Goal: Task Accomplishment & Management: Manage account settings

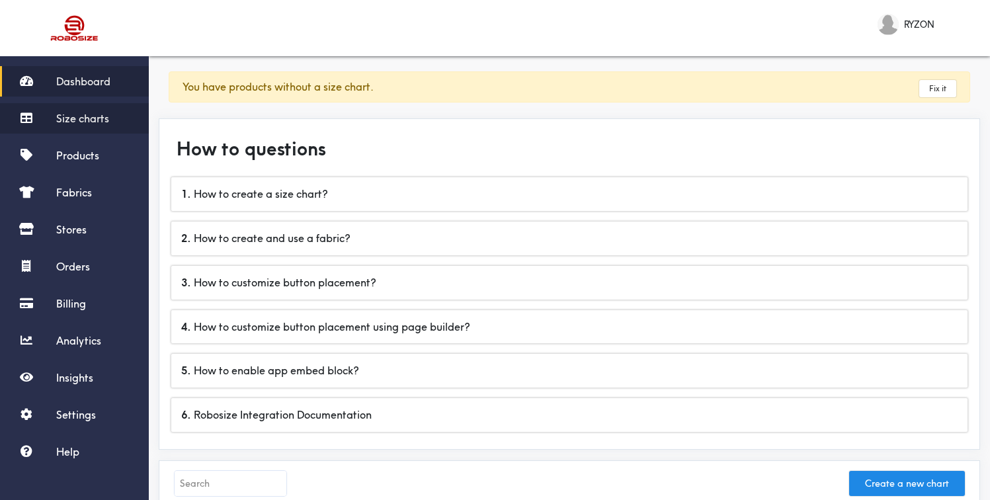
click at [92, 116] on span "Size charts" at bounding box center [82, 118] width 53 height 13
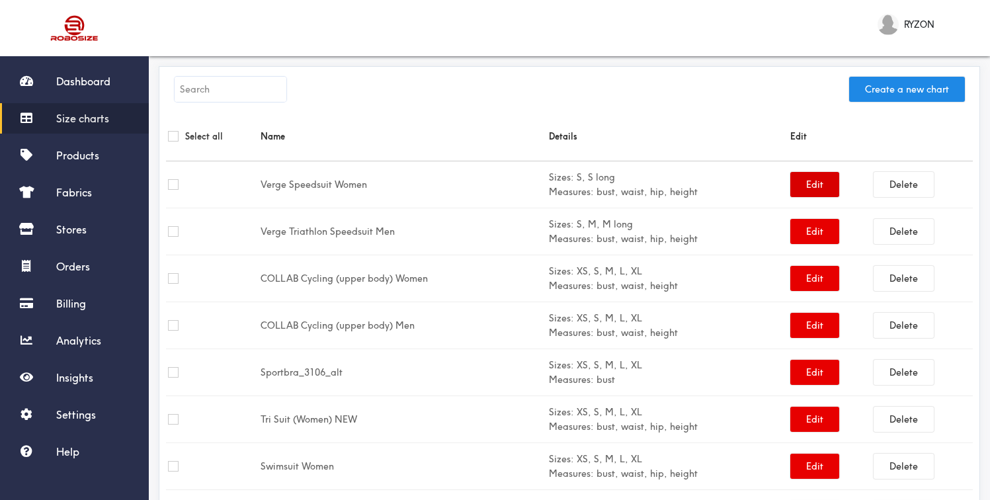
click at [818, 185] on button "Edit" at bounding box center [814, 184] width 49 height 25
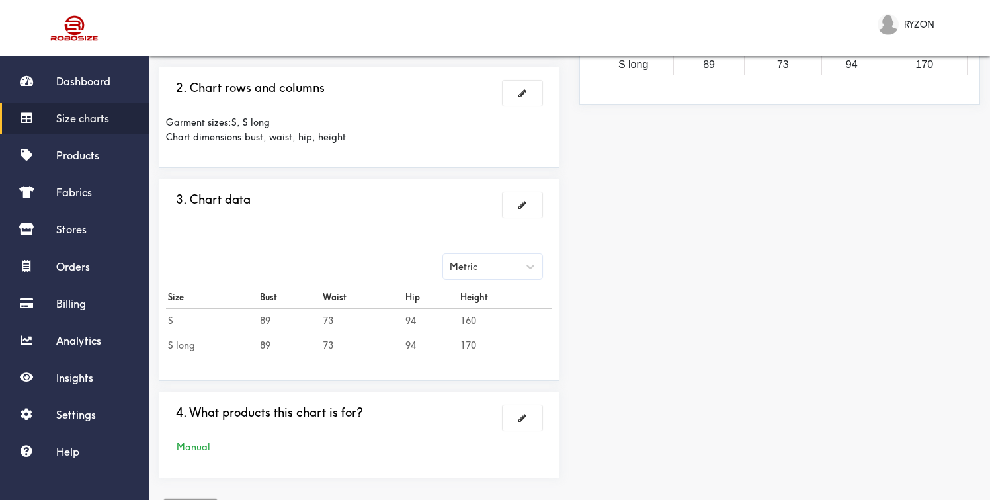
scroll to position [238, 0]
drag, startPoint x: 258, startPoint y: 317, endPoint x: 274, endPoint y: 317, distance: 15.9
click at [274, 317] on td "89" at bounding box center [289, 319] width 63 height 24
click at [264, 348] on td "89" at bounding box center [289, 343] width 63 height 24
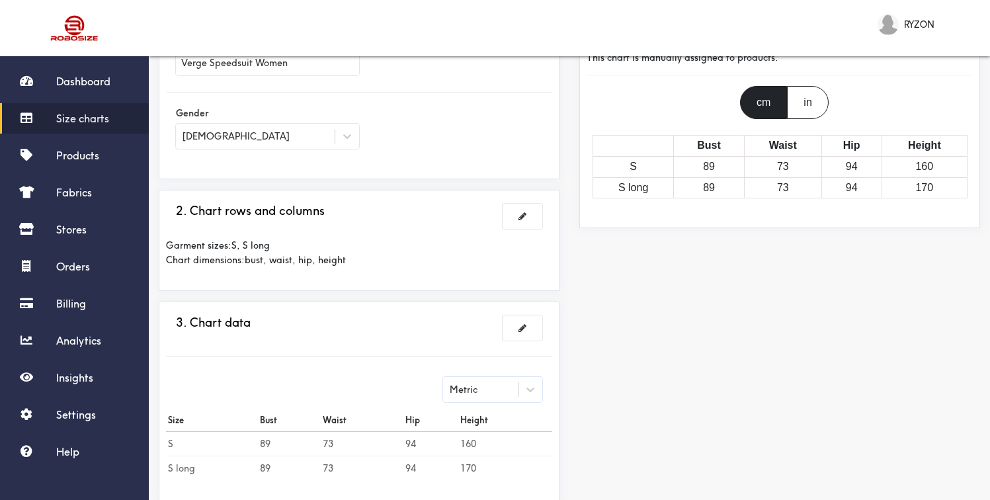
scroll to position [0, 0]
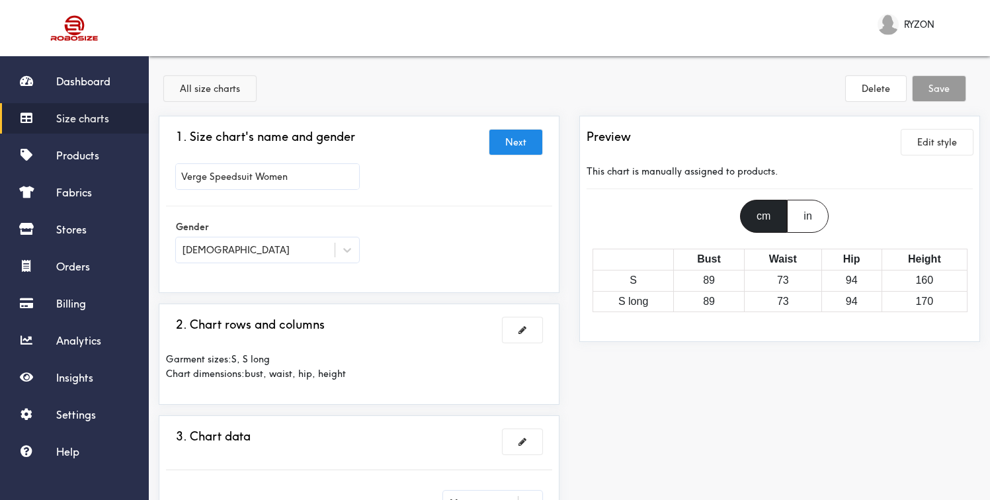
click at [210, 96] on button "All size charts" at bounding box center [210, 88] width 92 height 25
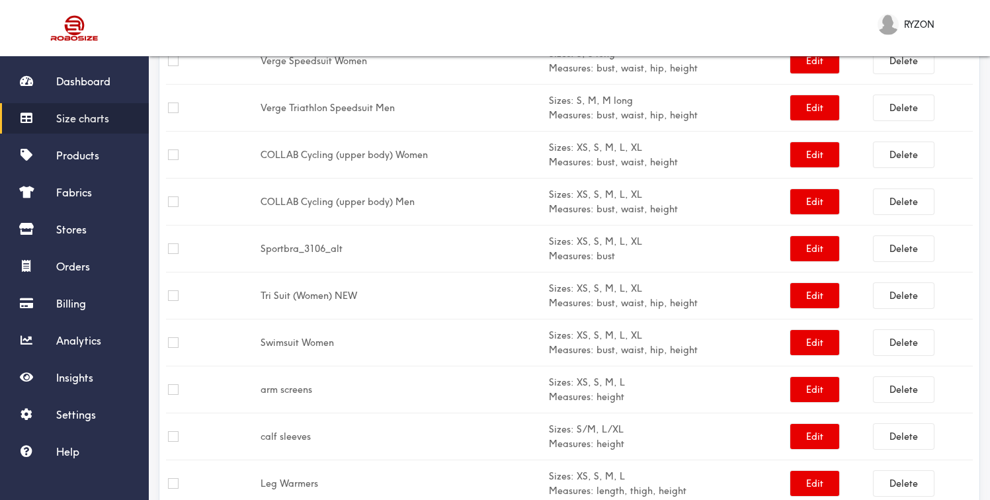
scroll to position [140, 0]
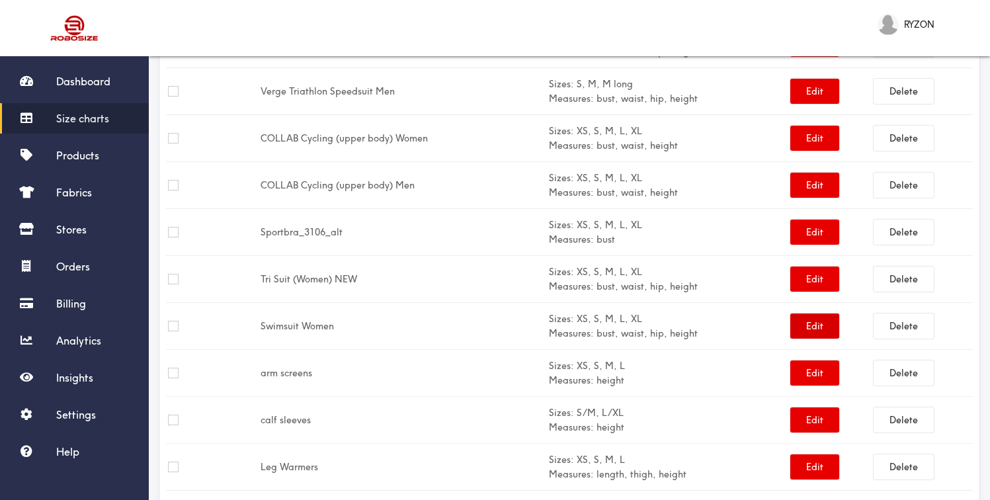
click at [809, 334] on button "Edit" at bounding box center [814, 325] width 49 height 25
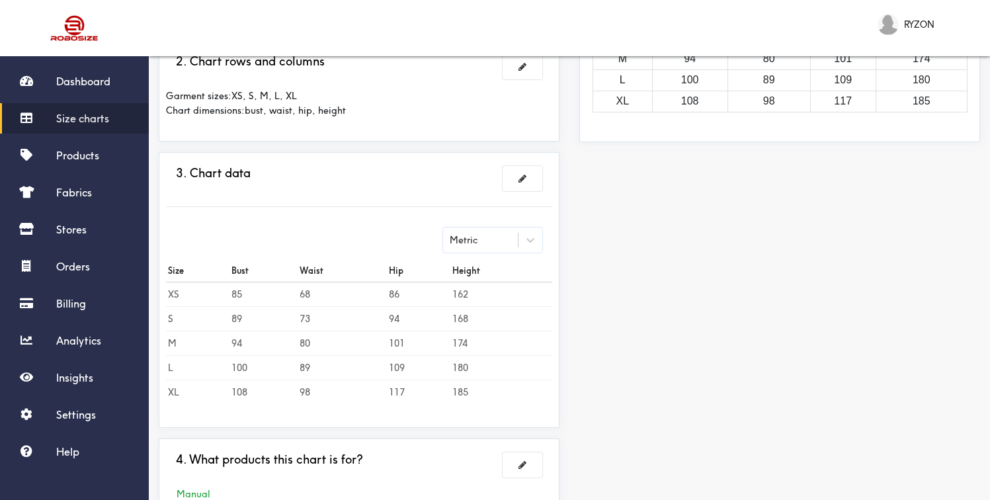
scroll to position [269, 0]
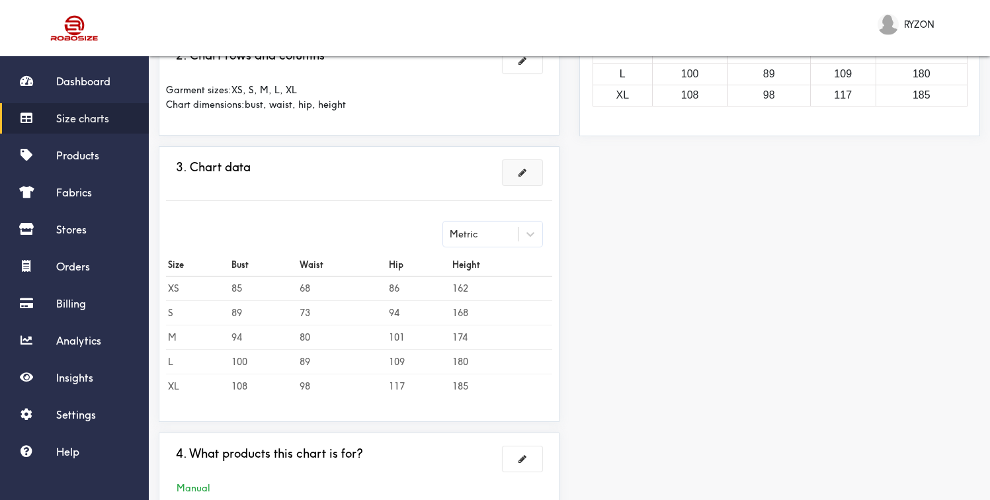
click at [524, 174] on span at bounding box center [522, 172] width 8 height 9
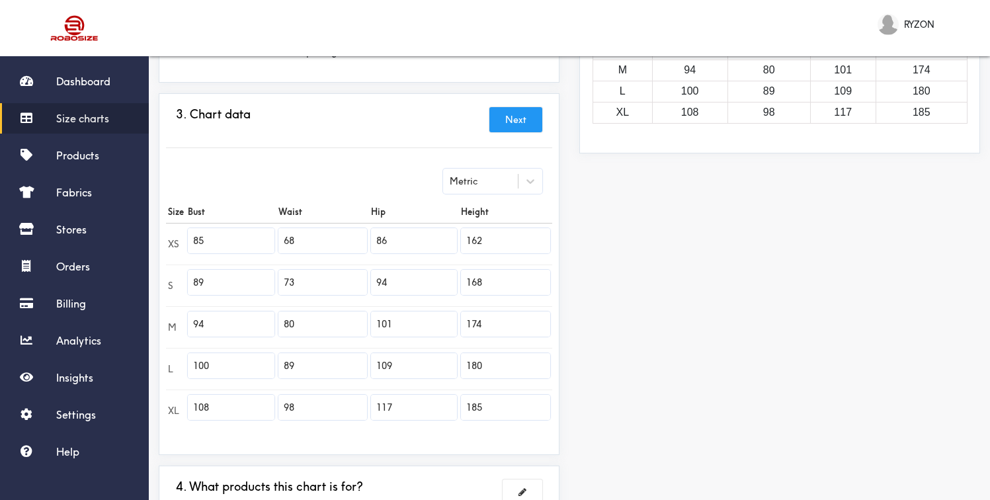
click at [501, 242] on input "162" at bounding box center [505, 240] width 89 height 25
type input "162"
click at [622, 249] on div "Preview Edit style This chart is manually assigned to products. cm in Bust Wais…" at bounding box center [779, 213] width 420 height 699
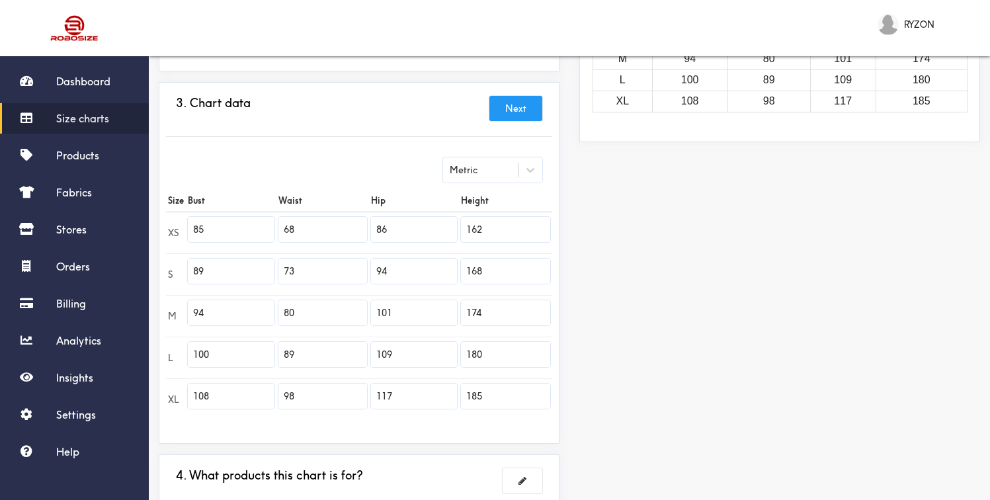
scroll to position [381, 0]
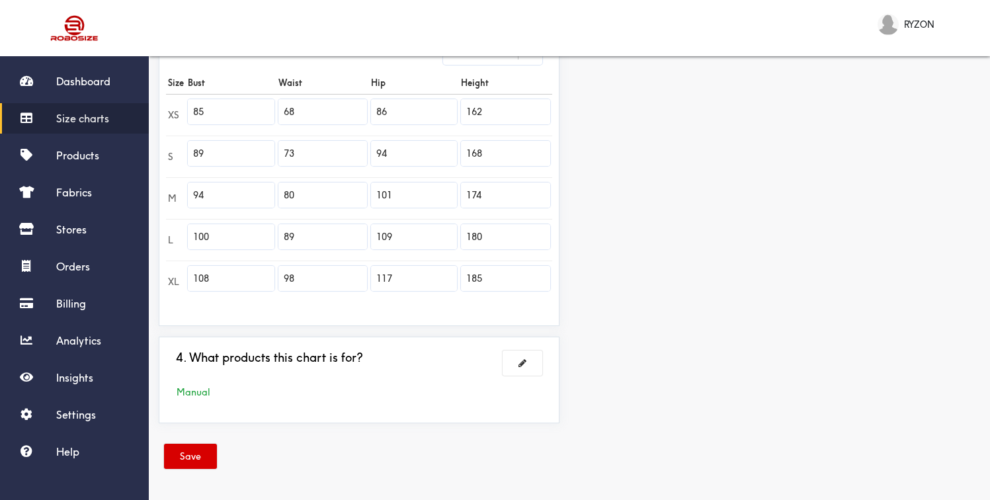
click at [198, 453] on button "Save" at bounding box center [190, 456] width 53 height 25
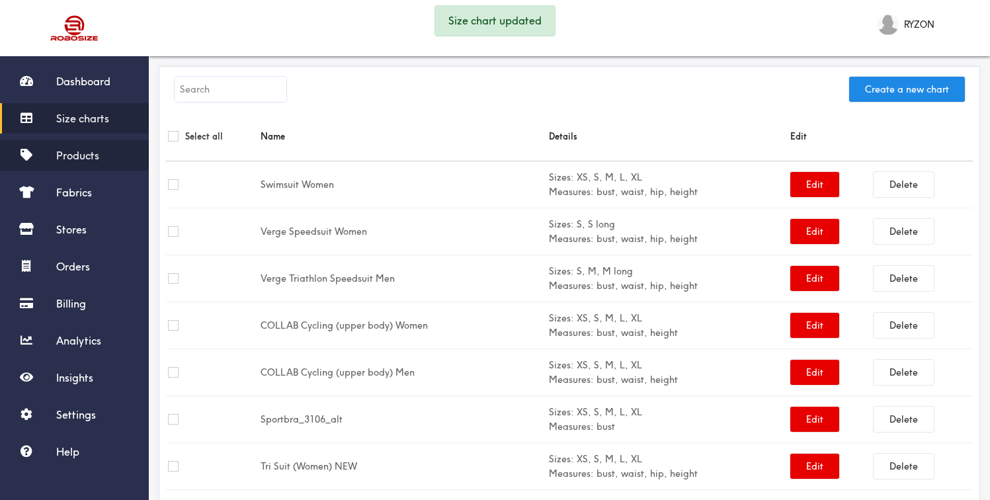
click at [87, 151] on span "Products" at bounding box center [77, 155] width 43 height 13
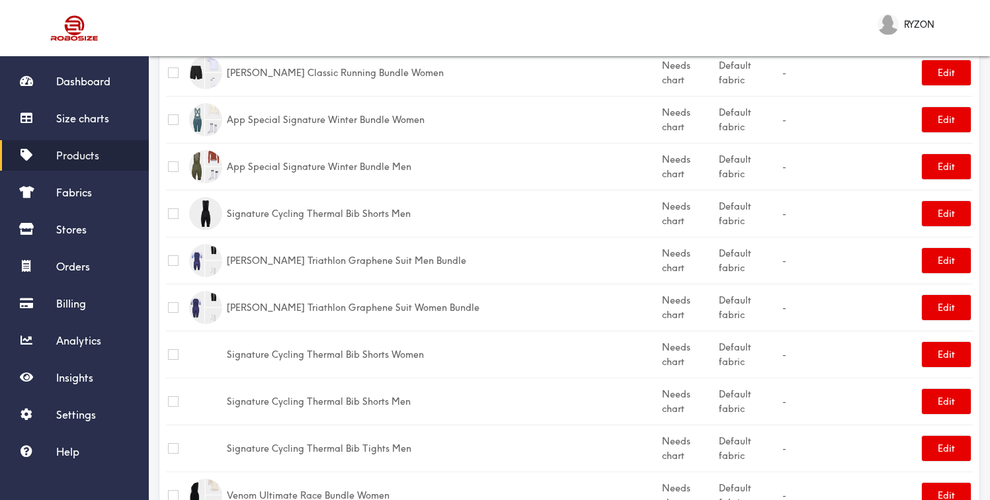
scroll to position [352, 0]
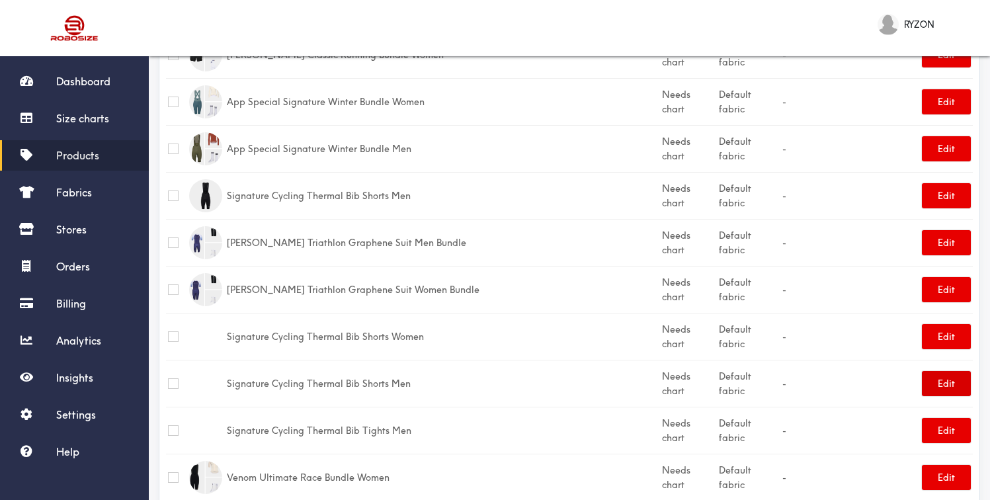
click at [933, 371] on button "Edit" at bounding box center [946, 383] width 49 height 25
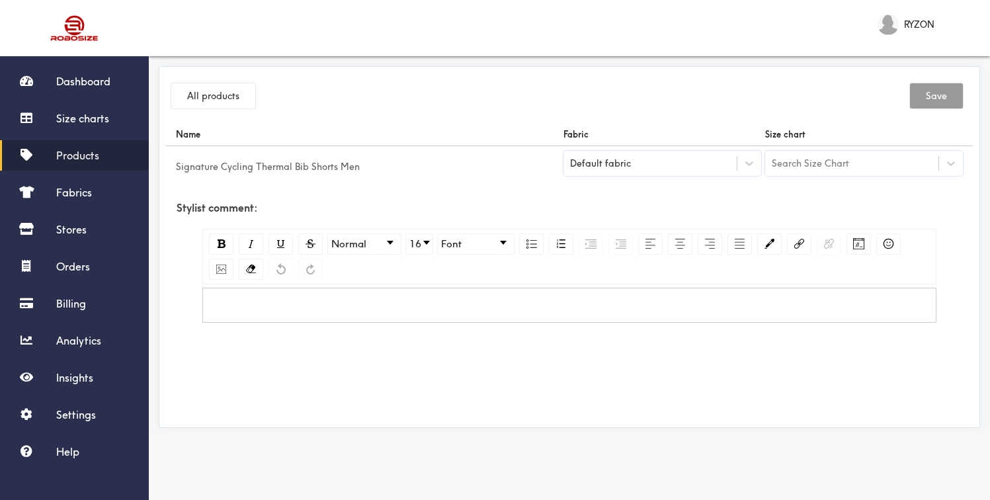
click at [809, 164] on div "Search Size Chart" at bounding box center [810, 163] width 77 height 15
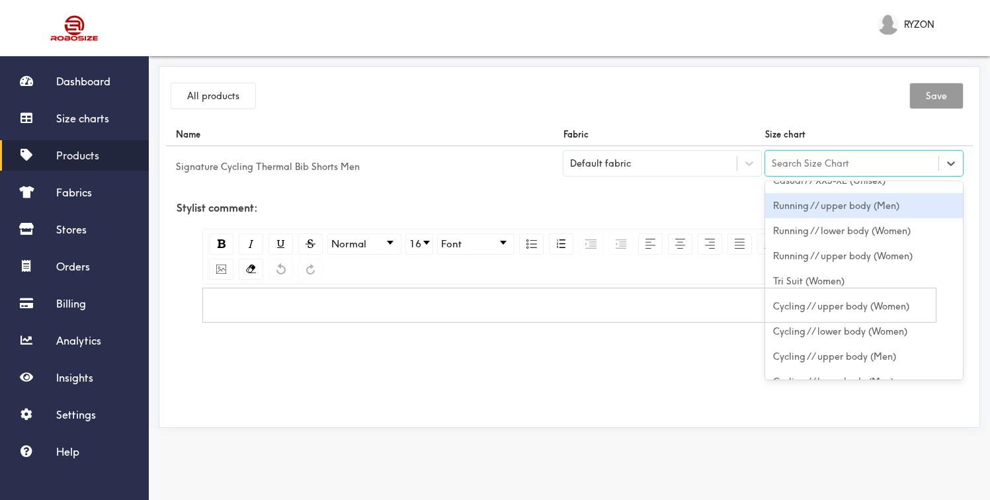
scroll to position [536, 0]
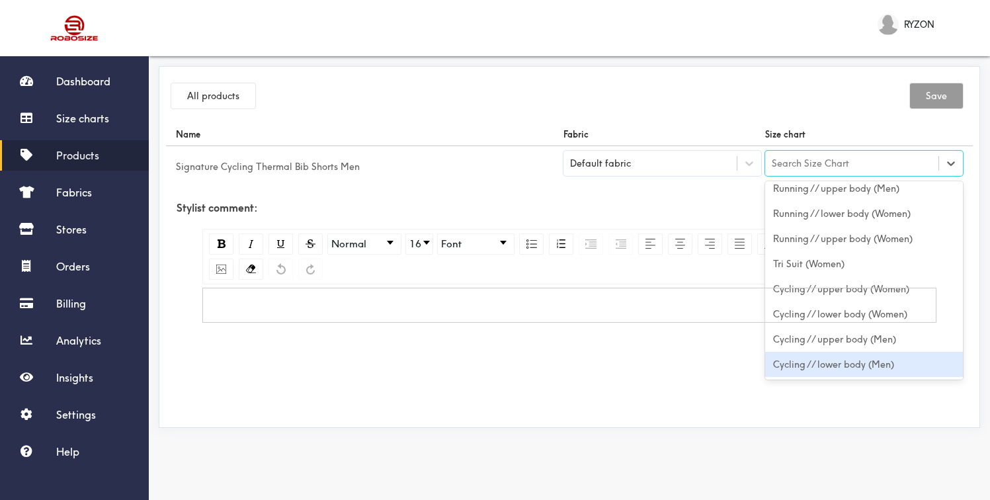
click at [837, 370] on div "Cycling // lower body (Men)" at bounding box center [864, 364] width 198 height 25
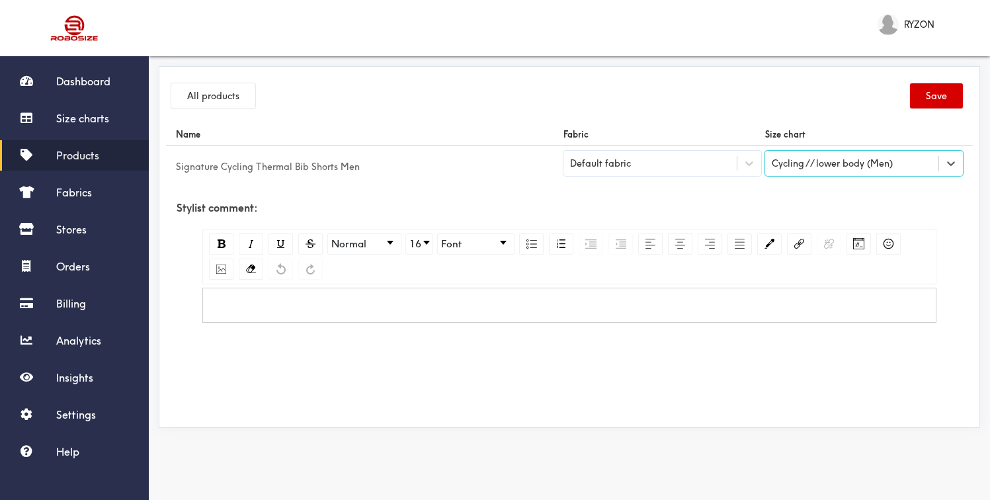
click at [933, 91] on button "Save" at bounding box center [936, 95] width 53 height 25
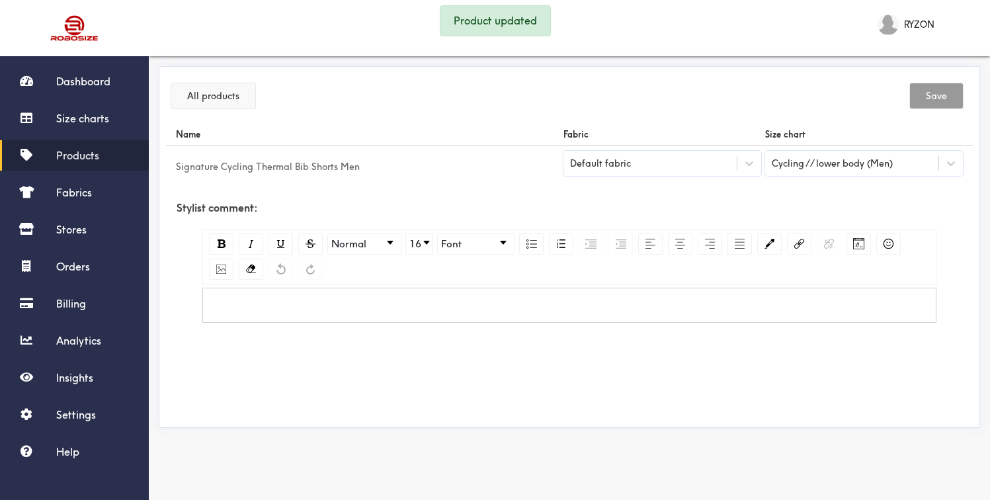
click at [194, 95] on button "All products" at bounding box center [213, 95] width 84 height 25
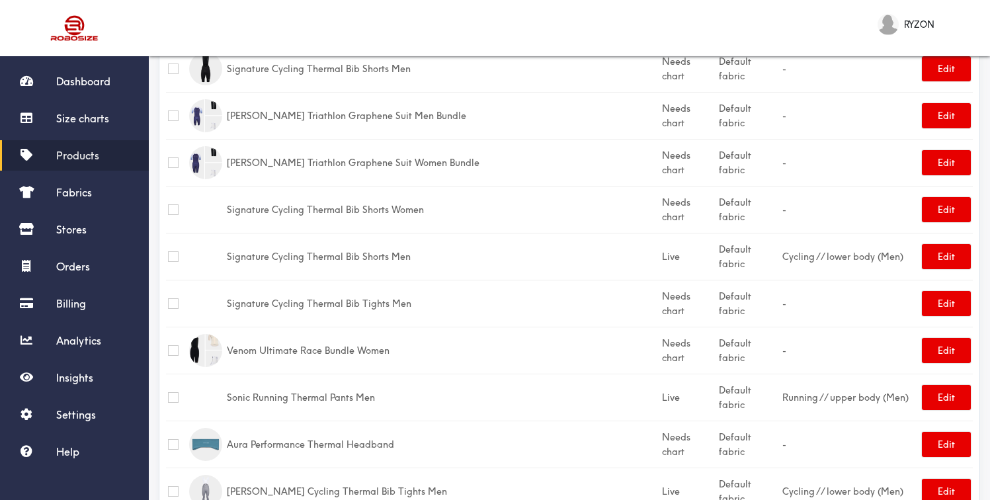
scroll to position [465, 0]
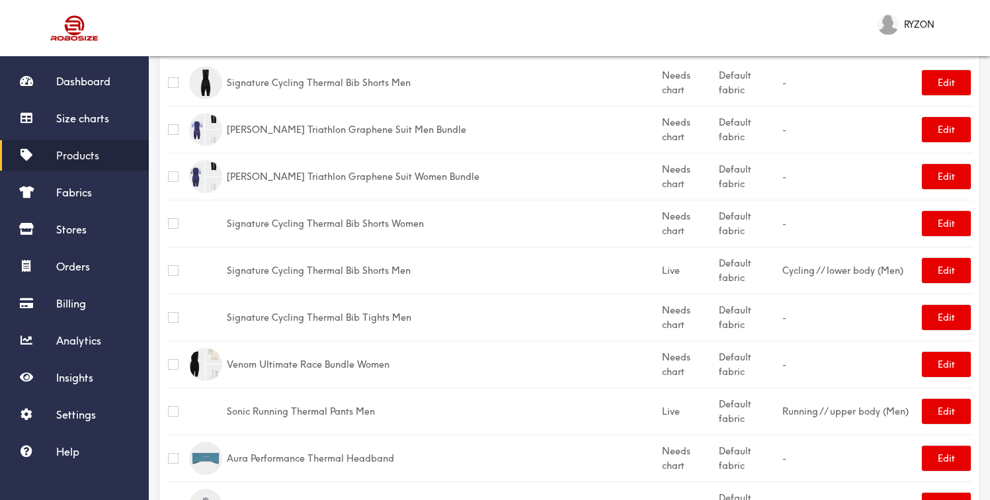
click at [172, 312] on input "checkbox" at bounding box center [173, 317] width 11 height 11
checkbox input "true"
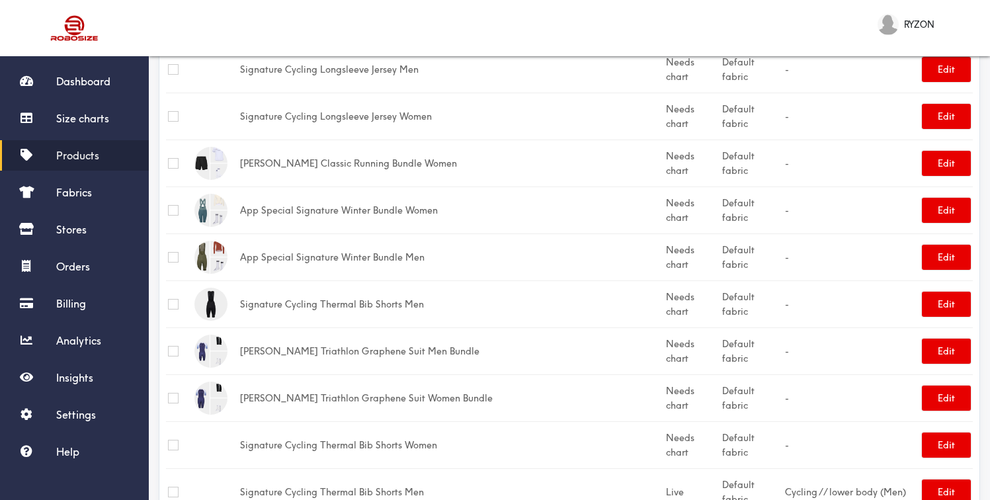
scroll to position [0, 0]
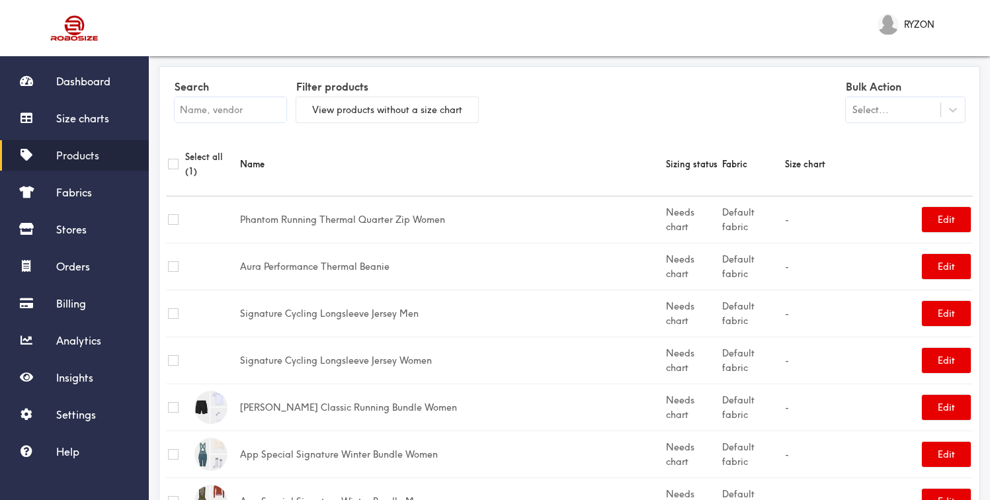
click at [875, 108] on div "Select..." at bounding box center [870, 109] width 36 height 15
click at [889, 166] on div "Update size charts" at bounding box center [905, 167] width 119 height 24
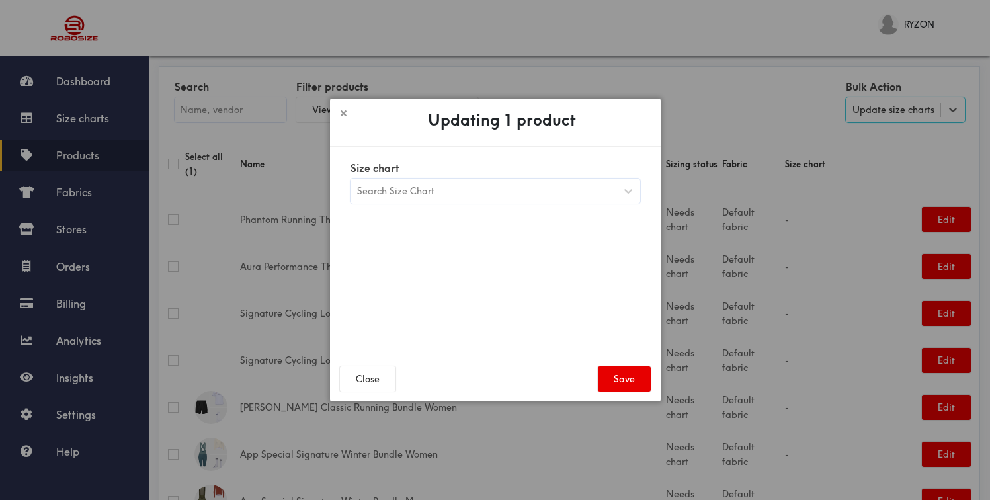
click at [477, 187] on div "Search Size Chart" at bounding box center [482, 191] width 265 height 22
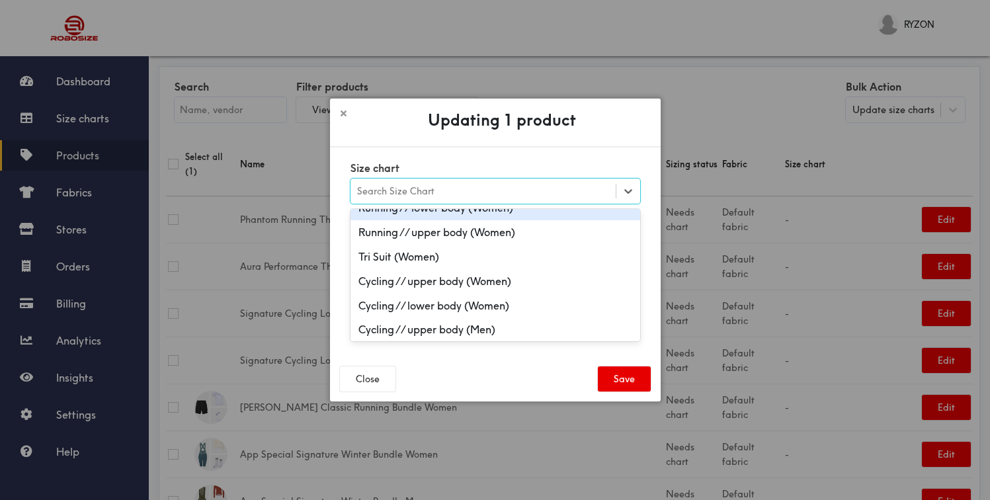
scroll to position [578, 0]
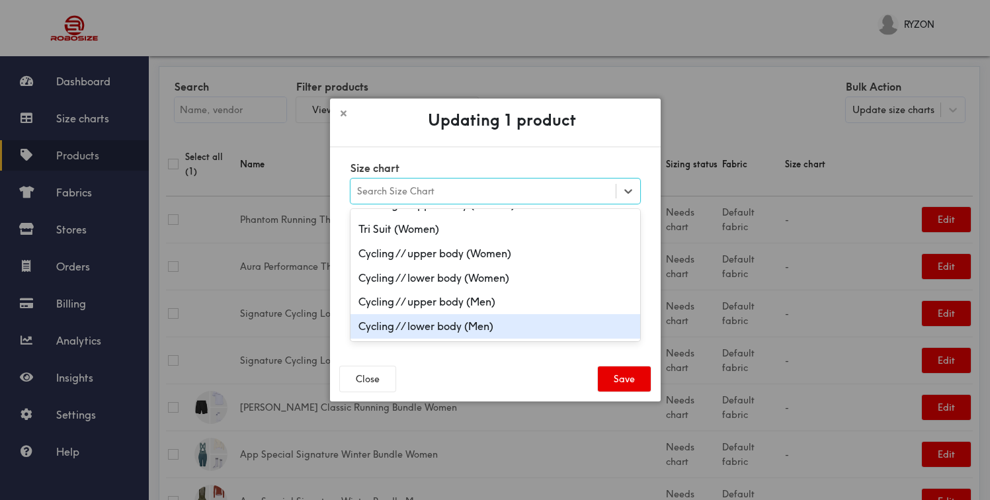
click at [429, 329] on div "Cycling // lower body (Men)" at bounding box center [495, 326] width 290 height 24
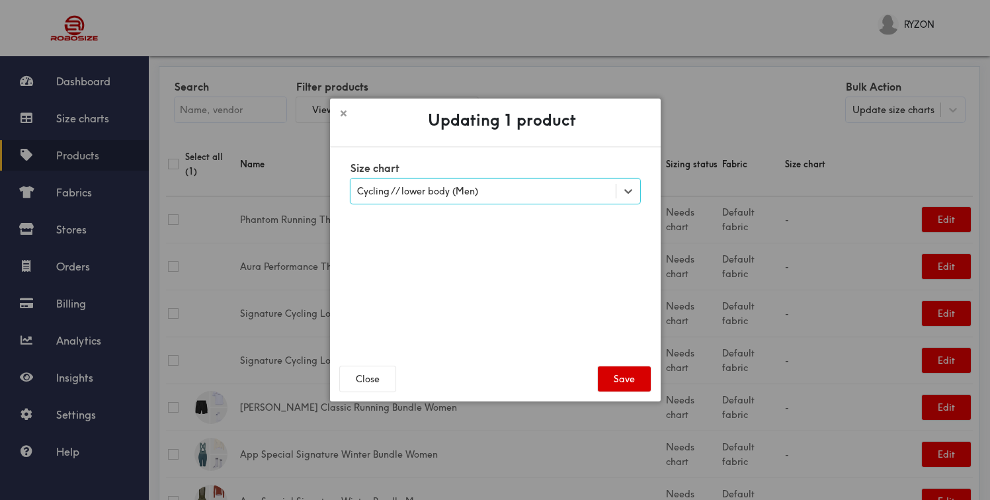
click at [627, 383] on button "Save" at bounding box center [624, 378] width 53 height 25
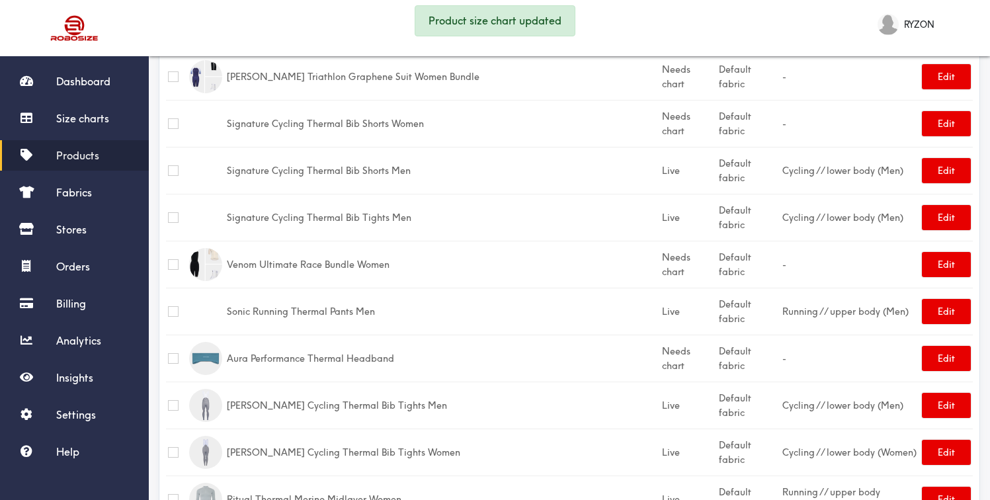
scroll to position [590, 0]
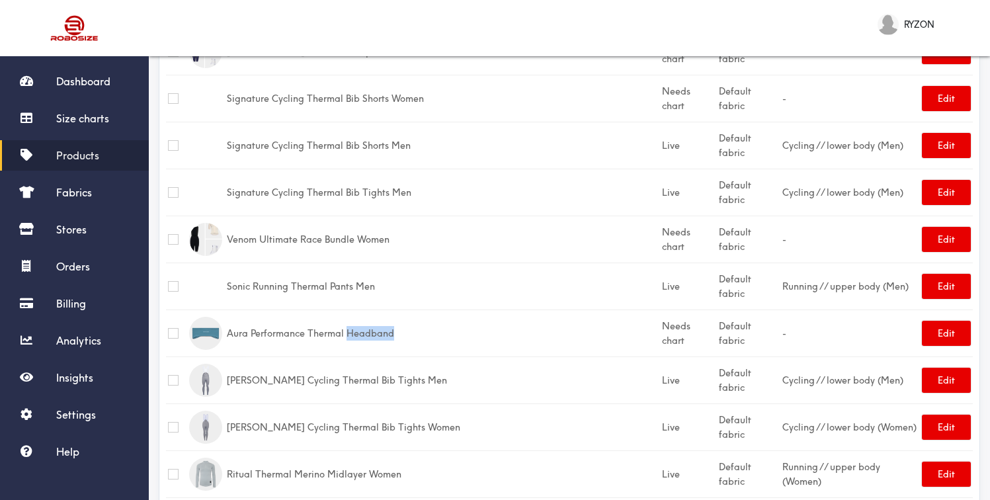
drag, startPoint x: 357, startPoint y: 320, endPoint x: 409, endPoint y: 320, distance: 51.6
click at [409, 320] on td "Aura Performance Thermal Headband" at bounding box center [442, 332] width 435 height 47
click at [384, 323] on td "Aura Performance Thermal Headband" at bounding box center [442, 332] width 435 height 47
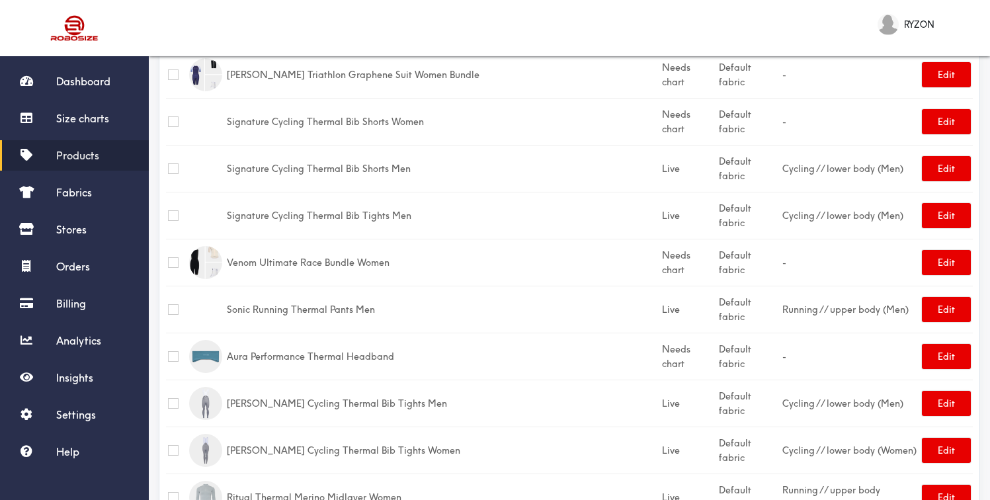
scroll to position [567, 0]
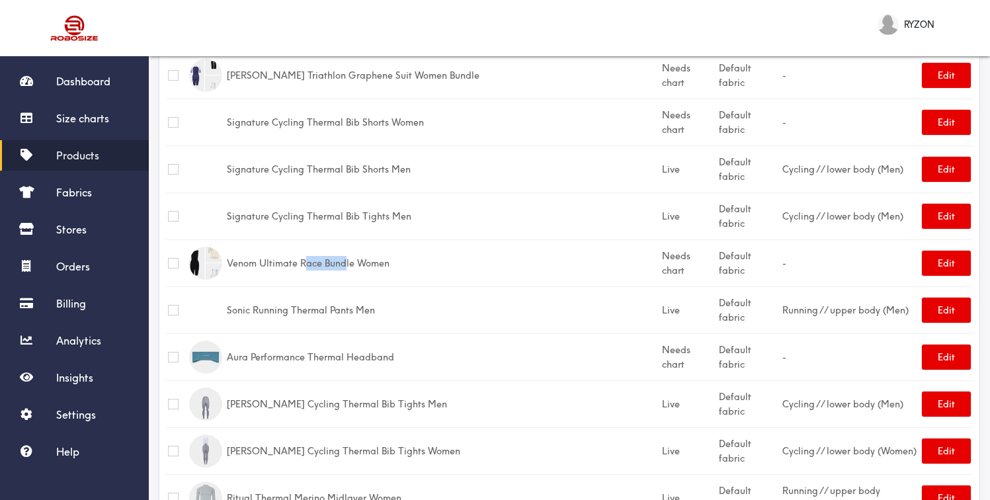
drag, startPoint x: 317, startPoint y: 249, endPoint x: 356, endPoint y: 249, distance: 39.0
click at [356, 249] on td "Venom Ultimate Race Bundle Women" at bounding box center [442, 262] width 435 height 47
click at [373, 251] on td "Venom Ultimate Race Bundle Women" at bounding box center [442, 262] width 435 height 47
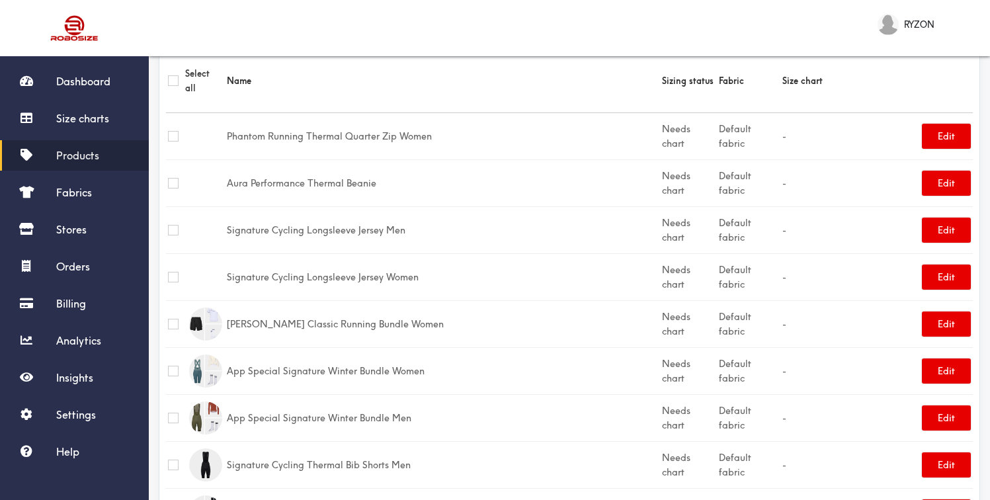
scroll to position [0, 0]
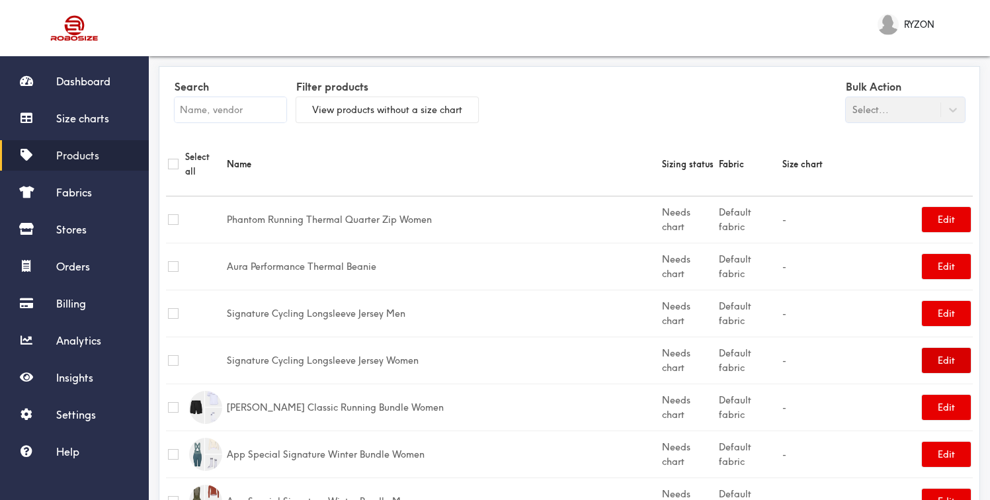
click at [934, 348] on button "Edit" at bounding box center [946, 360] width 49 height 25
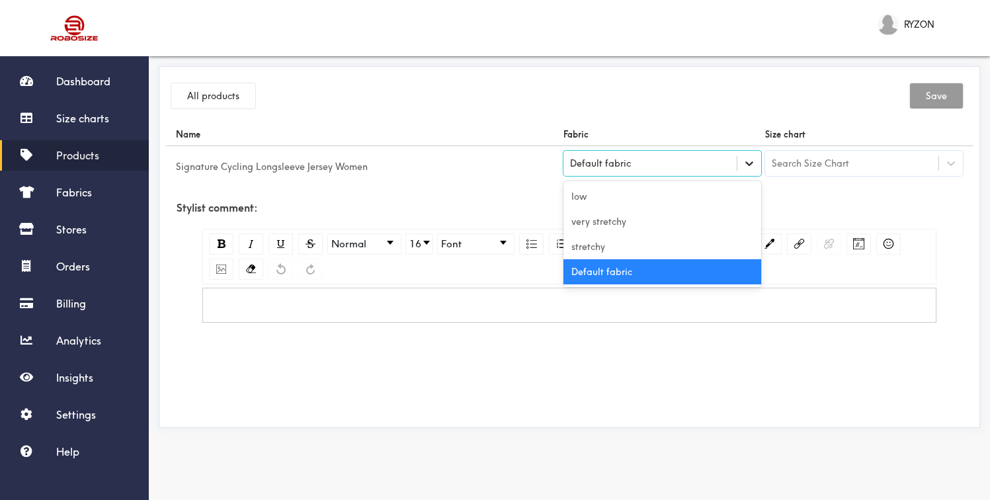
click at [748, 163] on icon at bounding box center [748, 163] width 13 height 13
click at [791, 169] on div "Search Size Chart" at bounding box center [810, 163] width 77 height 15
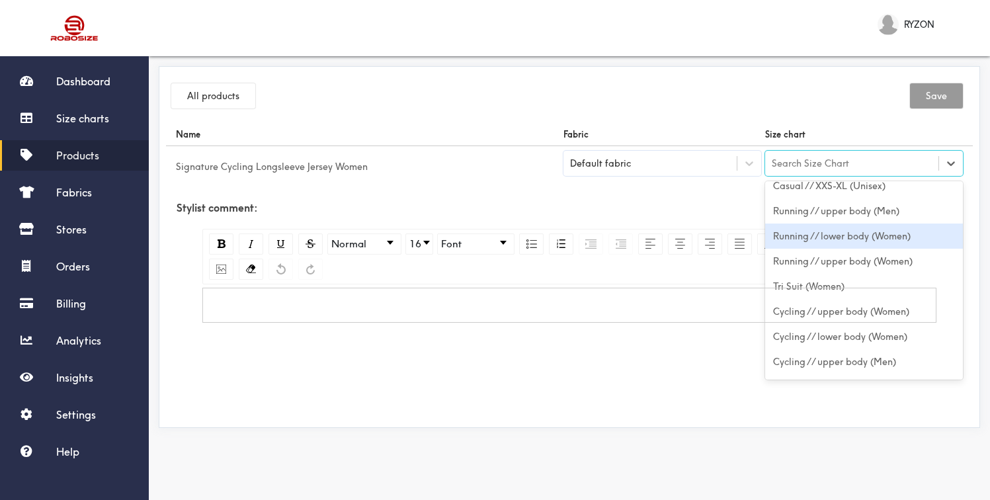
scroll to position [536, 0]
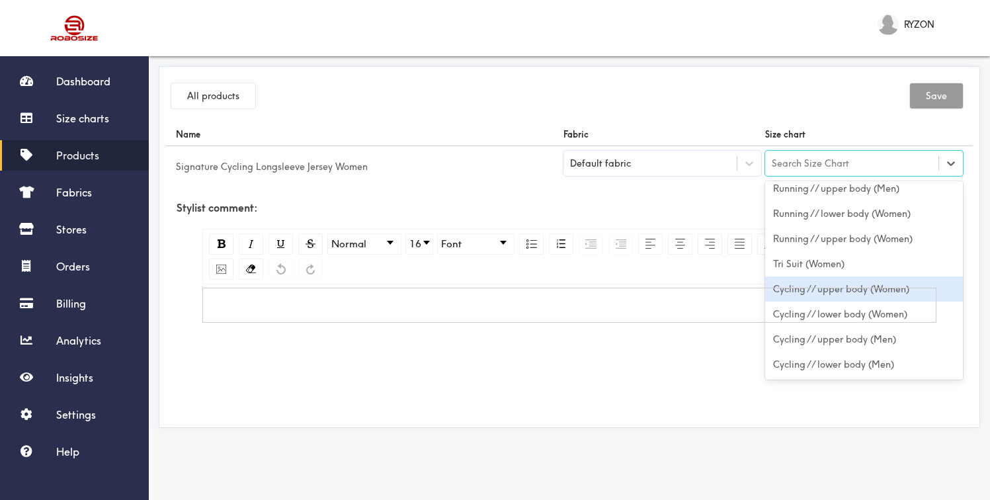
click at [861, 286] on div "Cycling // upper body (Women)" at bounding box center [864, 288] width 198 height 25
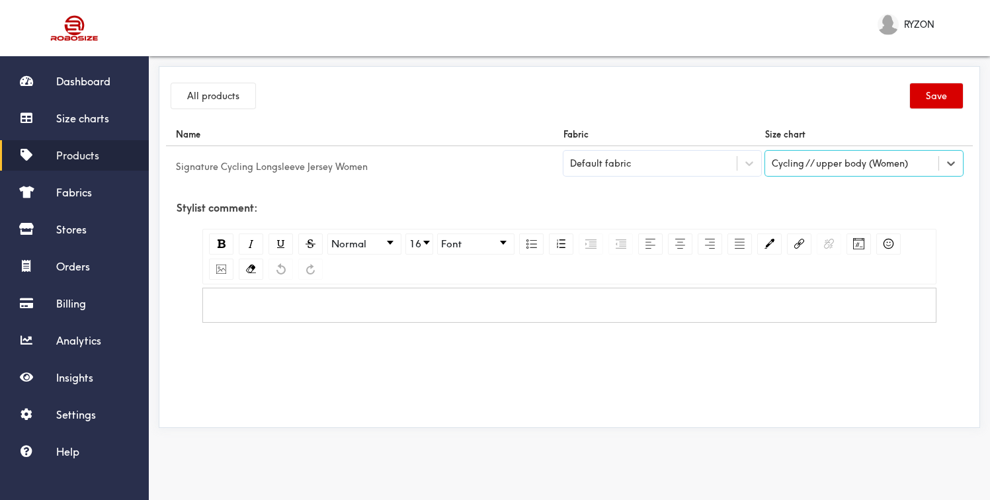
click at [936, 100] on button "Save" at bounding box center [936, 95] width 53 height 25
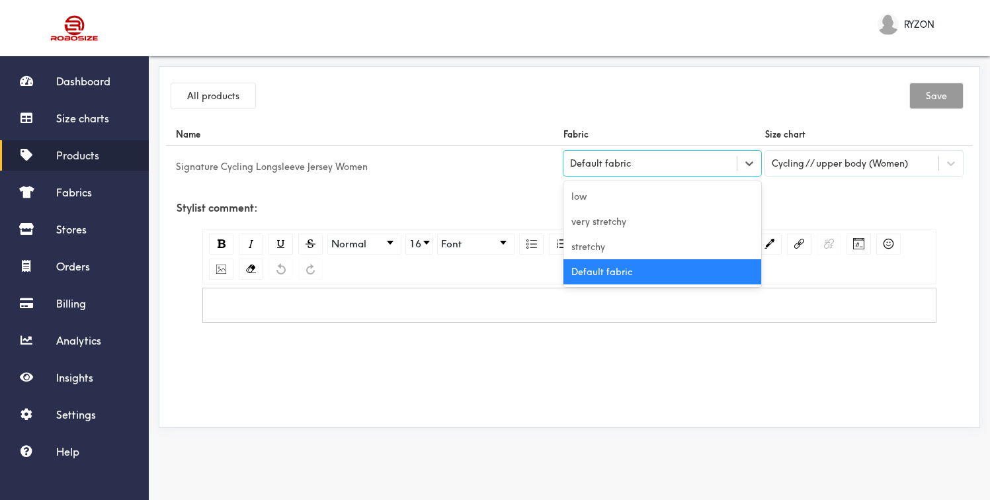
click at [610, 167] on div "Default fabric" at bounding box center [600, 163] width 61 height 15
click at [676, 105] on div "All products Save" at bounding box center [569, 98] width 807 height 50
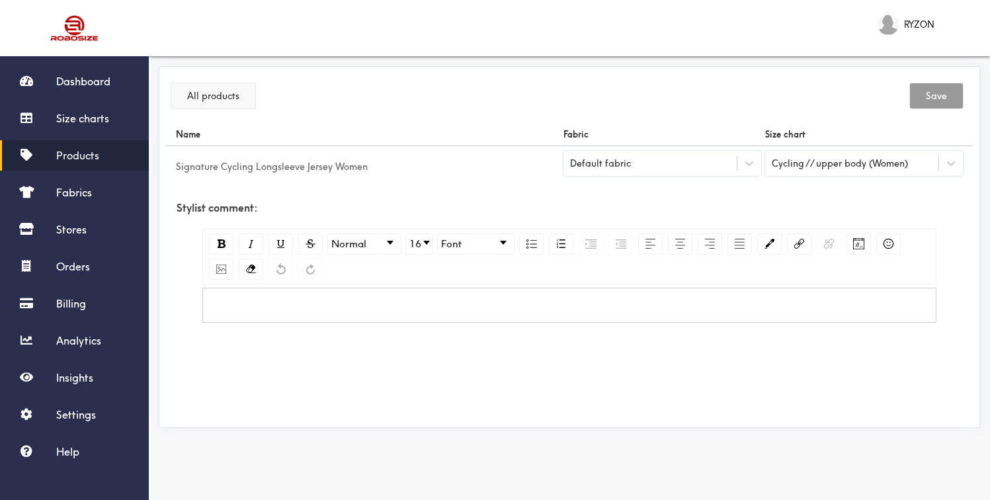
click at [217, 95] on button "All products" at bounding box center [213, 95] width 84 height 25
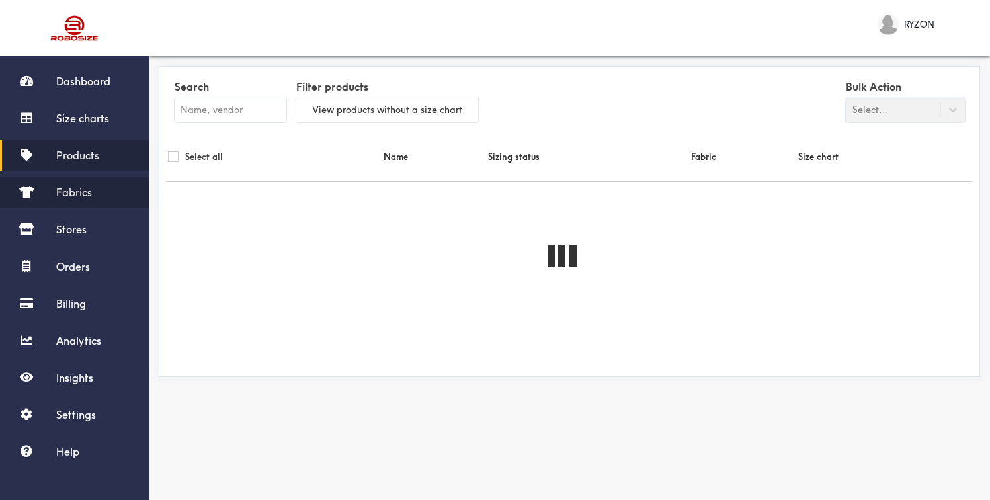
click at [75, 196] on span "Fabrics" at bounding box center [74, 192] width 36 height 13
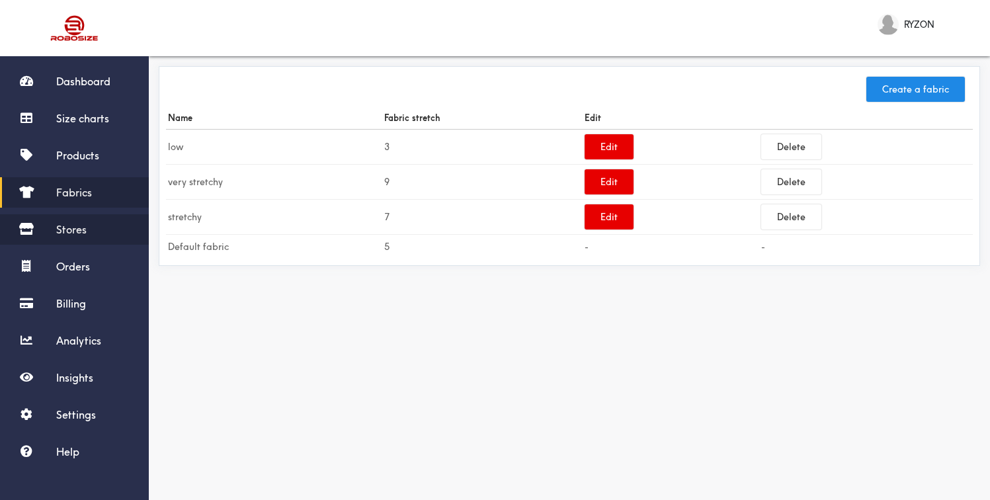
click at [70, 229] on span "Stores" at bounding box center [71, 229] width 30 height 13
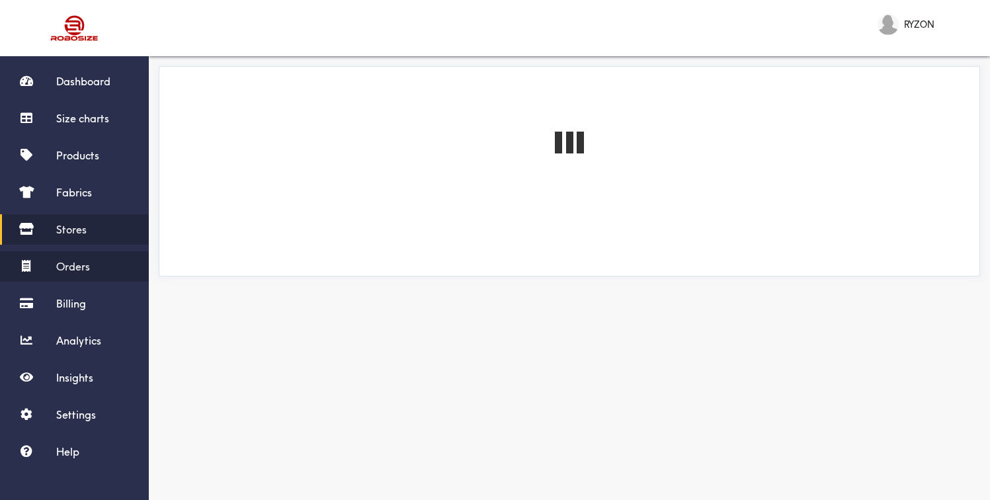
click at [75, 266] on span "Orders" at bounding box center [73, 266] width 34 height 13
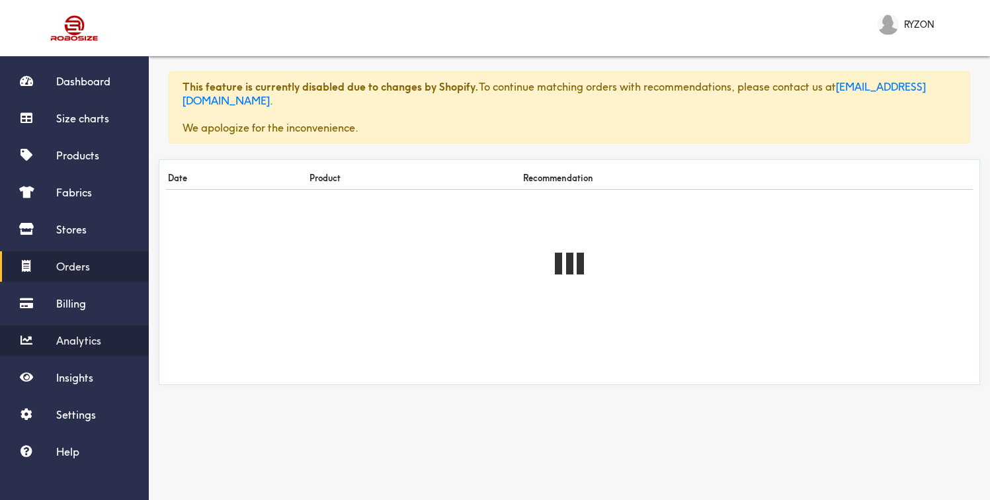
click at [85, 346] on span "Analytics" at bounding box center [78, 340] width 45 height 13
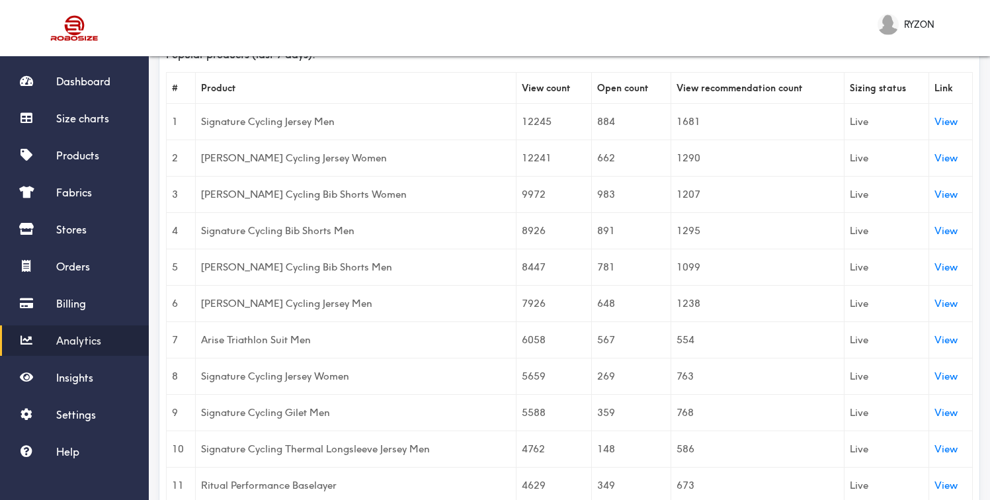
scroll to position [493, 0]
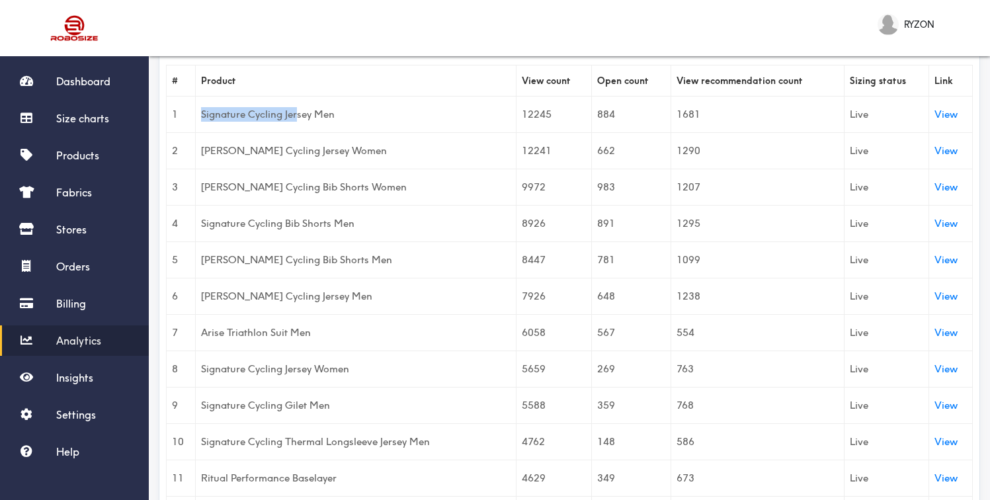
drag, startPoint x: 200, startPoint y: 114, endPoint x: 299, endPoint y: 118, distance: 98.6
click at [299, 118] on td "Signature Cycling Jersey Men" at bounding box center [356, 114] width 321 height 36
click at [276, 116] on td "Signature Cycling Jersey Men" at bounding box center [356, 114] width 321 height 36
drag, startPoint x: 204, startPoint y: 153, endPoint x: 326, endPoint y: 154, distance: 122.3
click at [325, 154] on td "[PERSON_NAME] Cycling Jersey Women" at bounding box center [356, 150] width 321 height 36
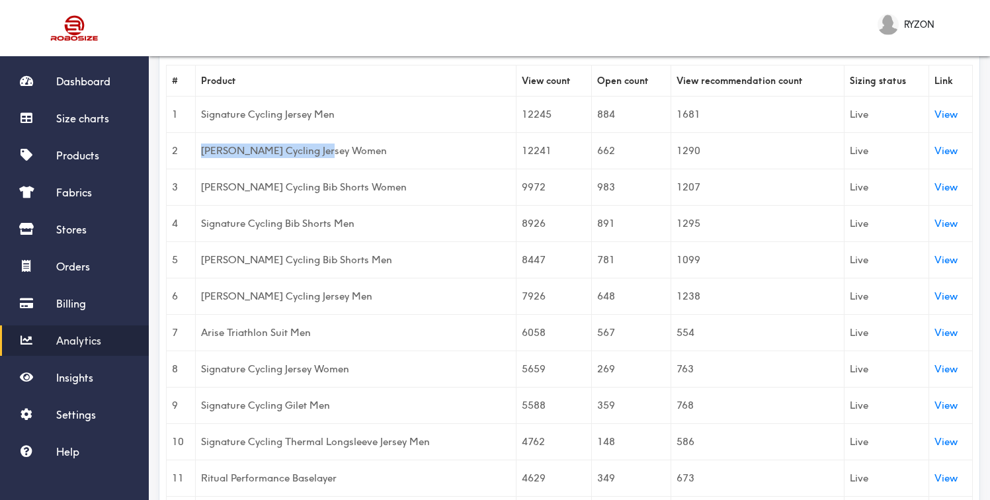
click at [326, 154] on td "[PERSON_NAME] Cycling Jersey Women" at bounding box center [356, 150] width 321 height 36
drag, startPoint x: 207, startPoint y: 334, endPoint x: 288, endPoint y: 333, distance: 81.3
click at [288, 333] on td "Arise Triathlon Suit Men" at bounding box center [356, 332] width 321 height 36
click at [305, 335] on td "Arise Triathlon Suit Men" at bounding box center [356, 332] width 321 height 36
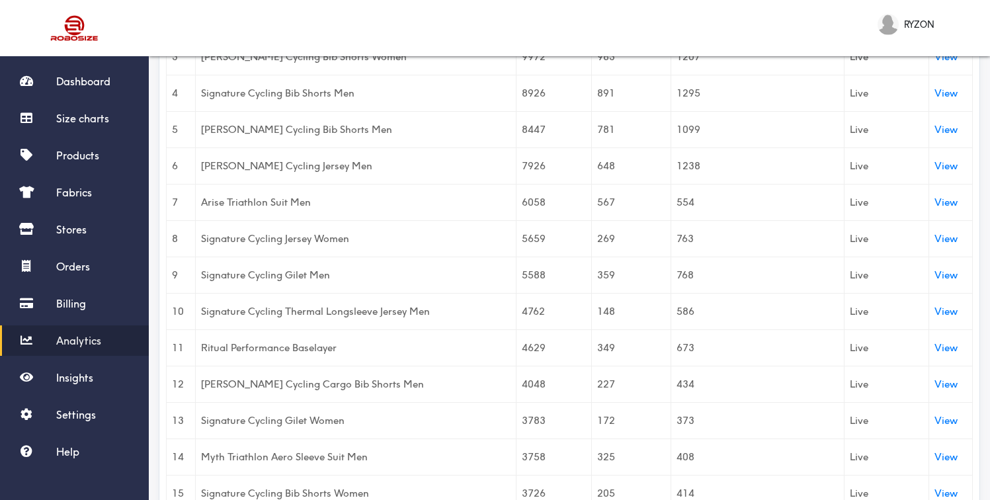
scroll to position [625, 0]
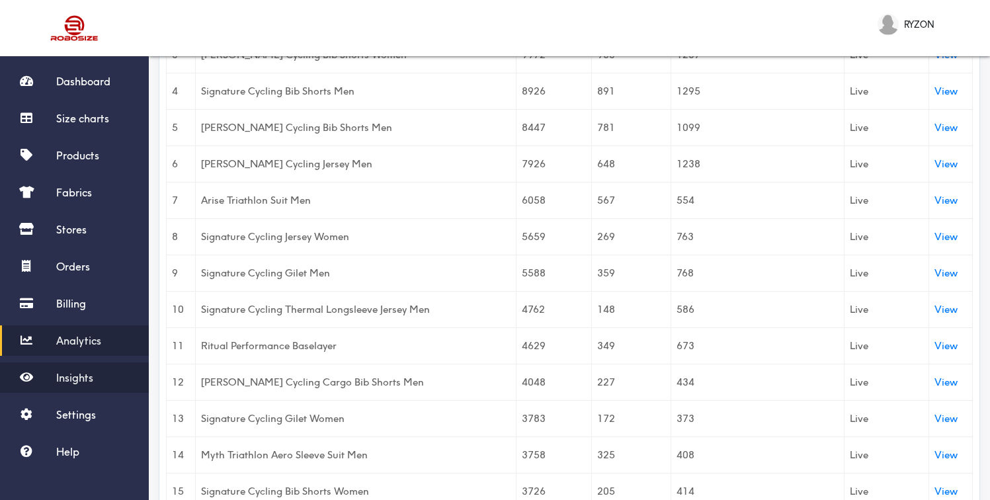
click at [55, 374] on link "Insights" at bounding box center [74, 377] width 149 height 30
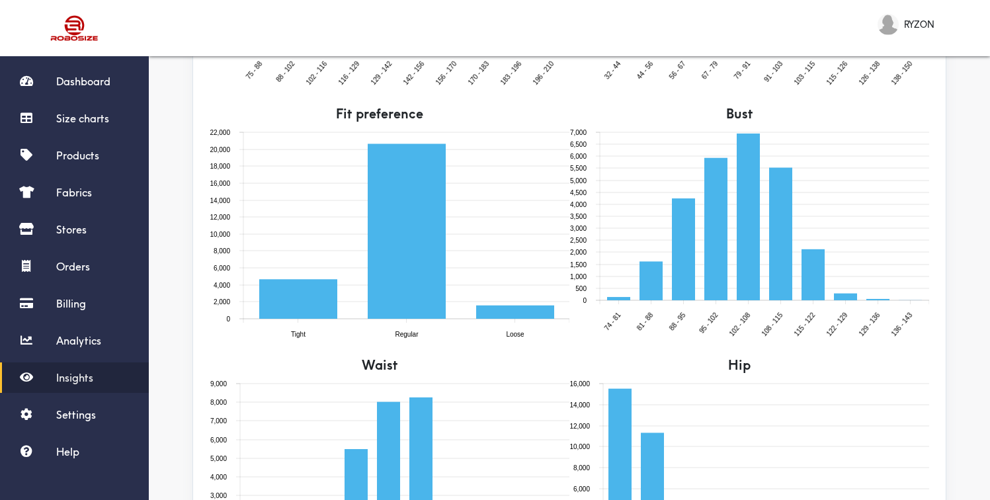
scroll to position [520, 0]
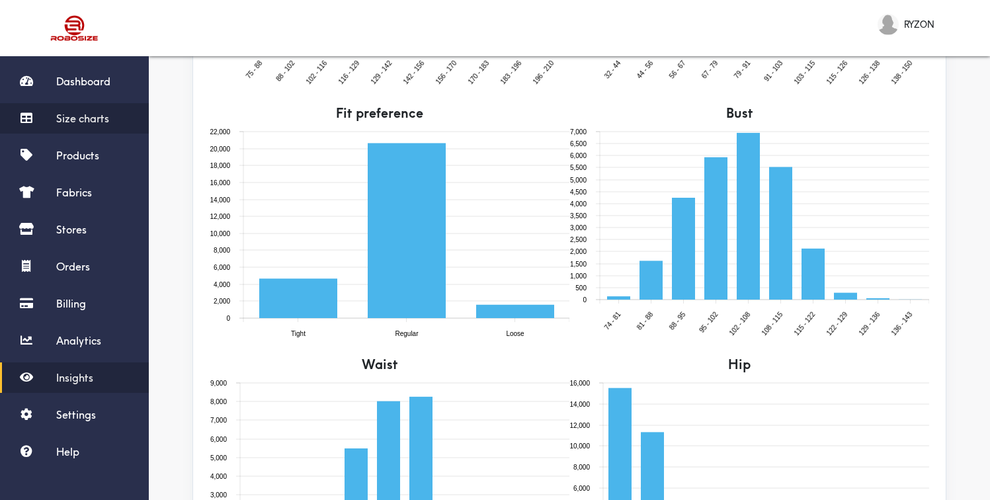
click at [107, 123] on span "Size charts" at bounding box center [82, 118] width 53 height 13
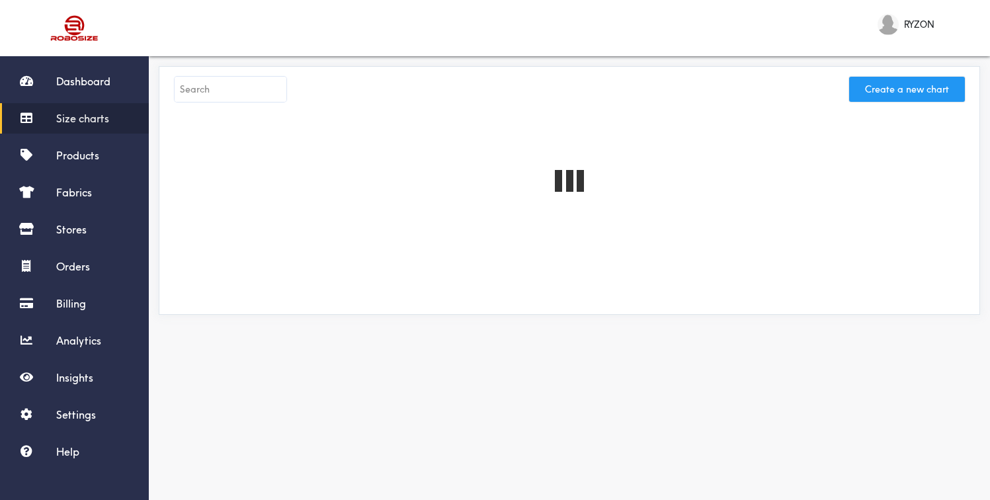
click at [925, 87] on button "Create a new chart" at bounding box center [907, 89] width 116 height 25
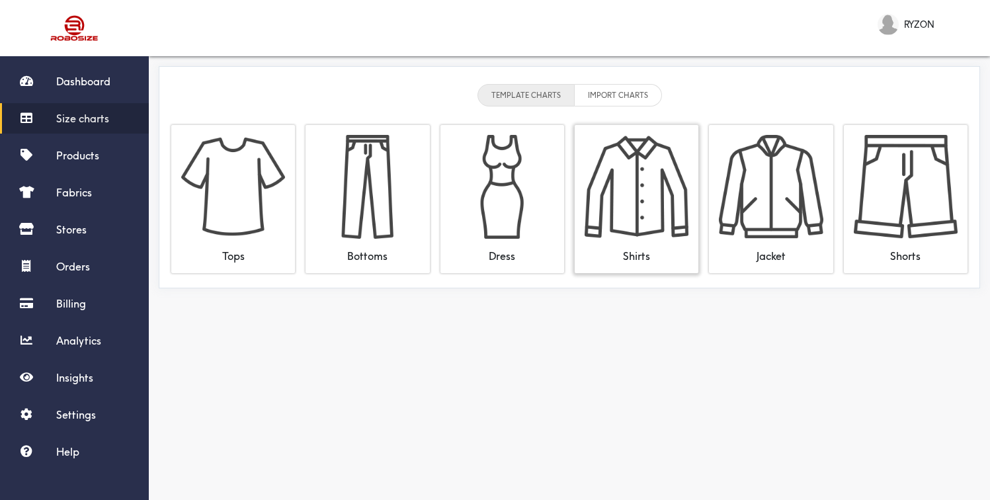
click at [632, 221] on img at bounding box center [636, 187] width 104 height 104
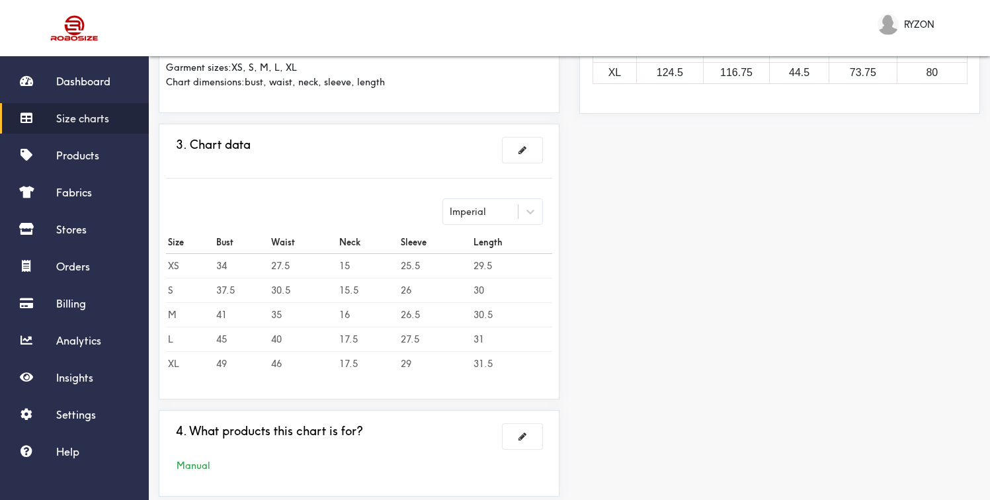
scroll to position [298, 0]
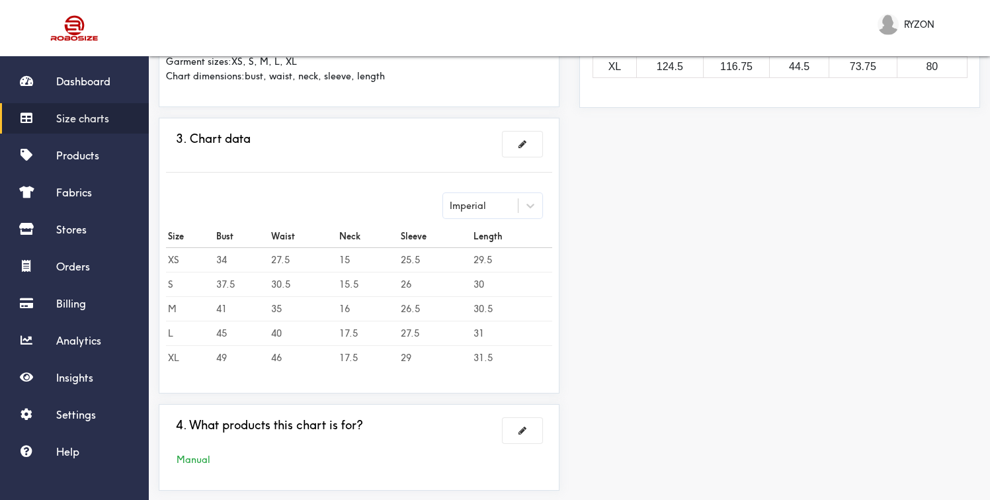
click at [506, 204] on div "Imperial" at bounding box center [480, 205] width 75 height 13
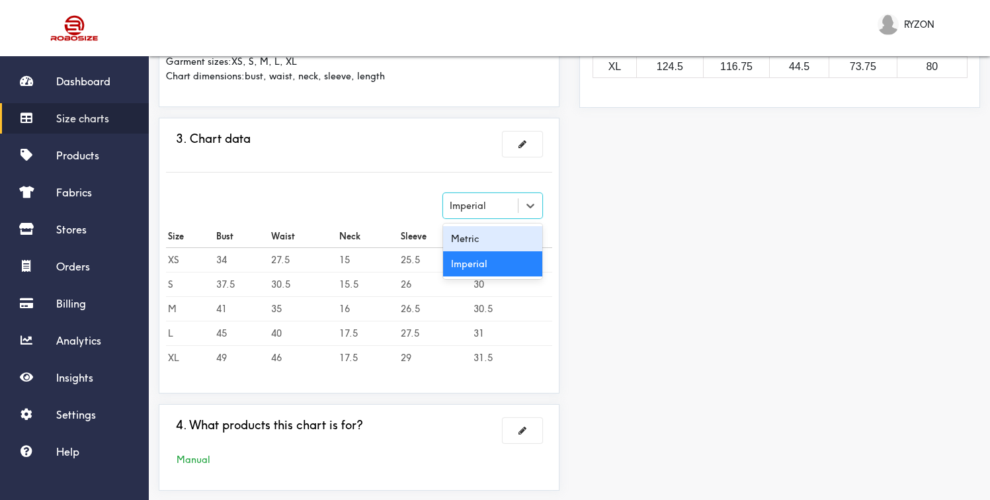
click at [485, 241] on div "Metric" at bounding box center [492, 238] width 99 height 25
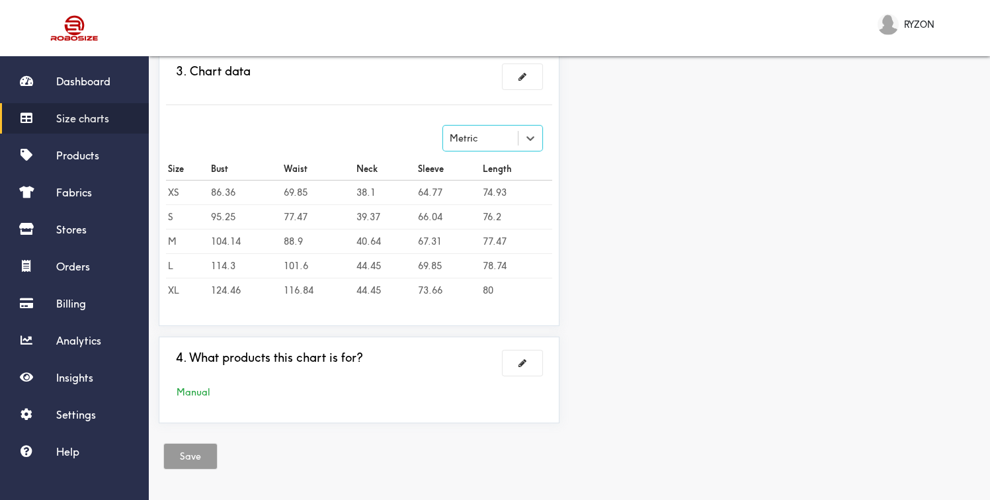
scroll to position [0, 0]
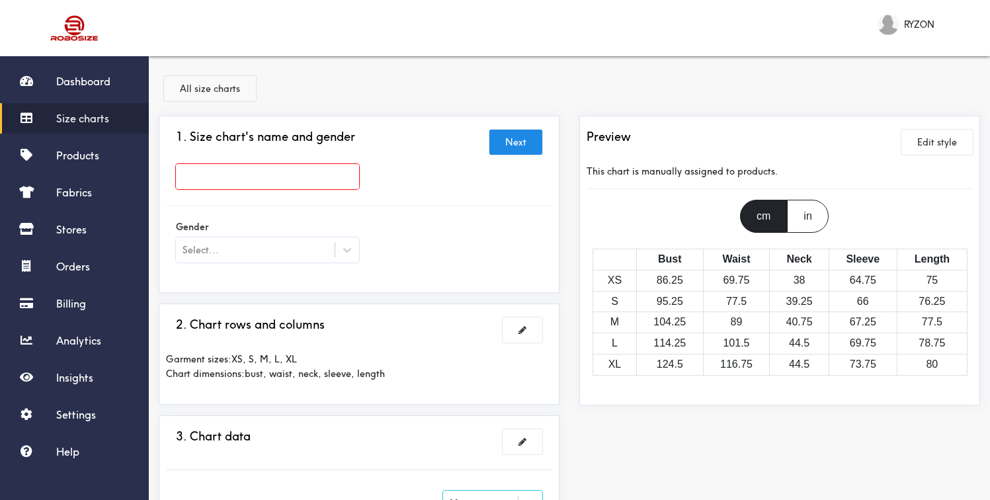
click at [203, 87] on button "All size charts" at bounding box center [210, 88] width 92 height 25
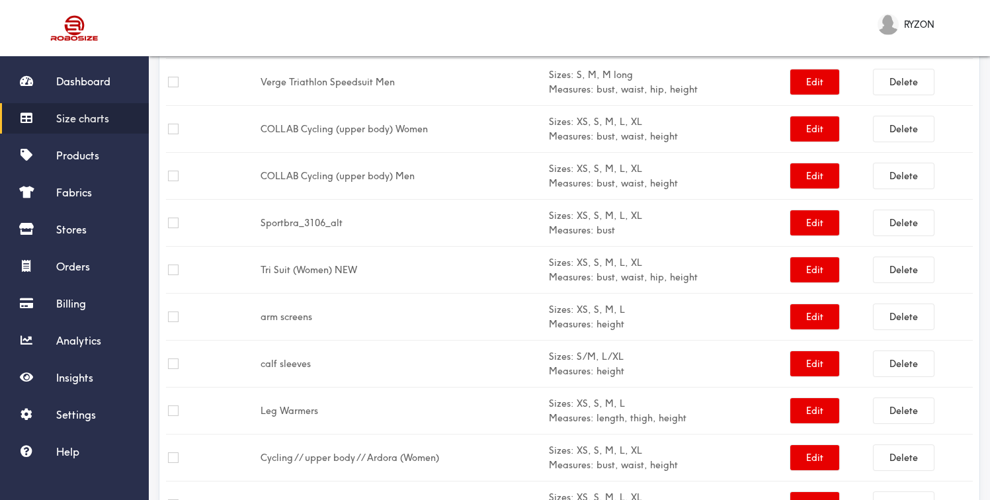
scroll to position [200, 0]
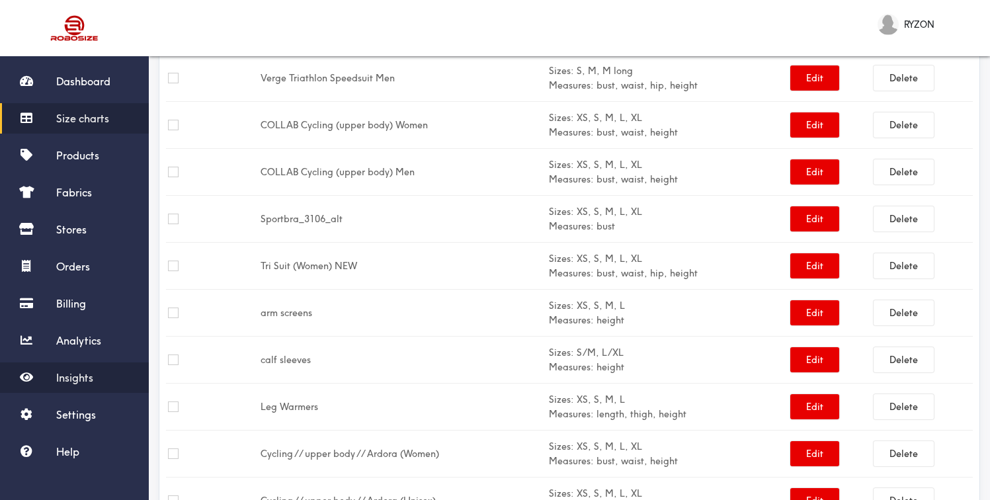
click at [80, 384] on link "Insights" at bounding box center [74, 377] width 149 height 30
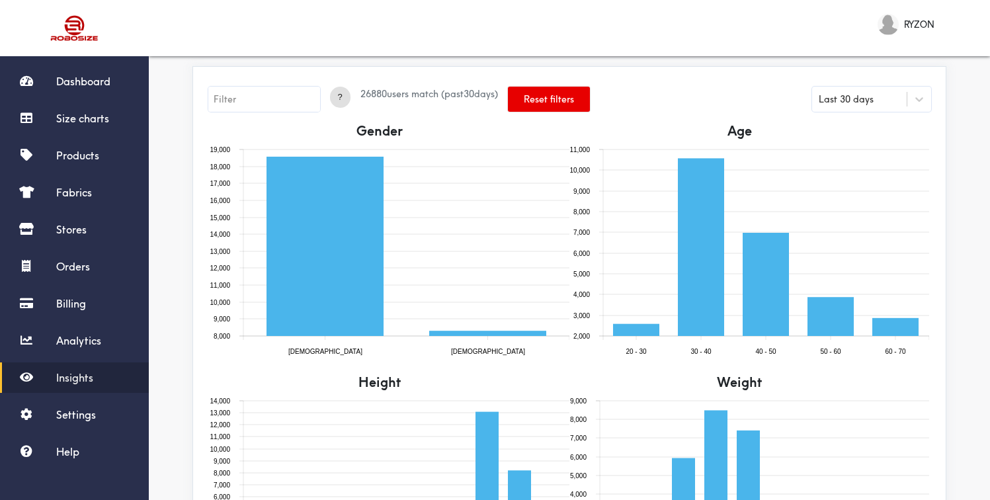
click at [245, 97] on input "text" at bounding box center [264, 99] width 112 height 25
type input "gender=[DEMOGRAPHIC_DATA]"
